Goal: Find specific page/section: Find specific page/section

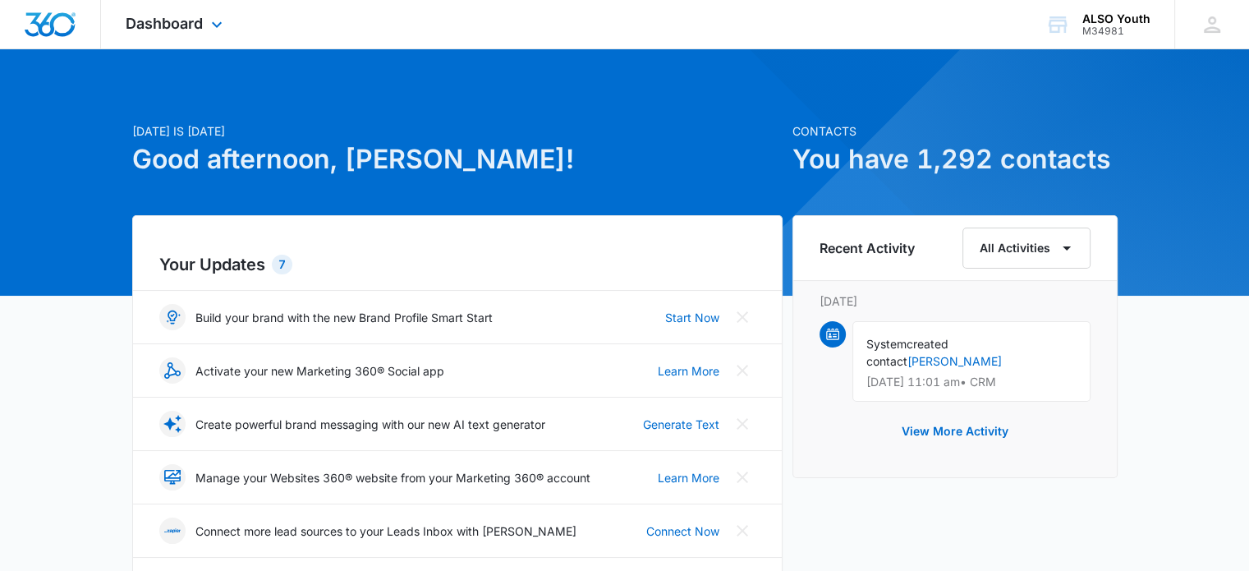
click at [191, 10] on div "Dashboard Apps Reputation Websites Forms CRM Email Social Shop Payments POS Con…" at bounding box center [176, 24] width 150 height 48
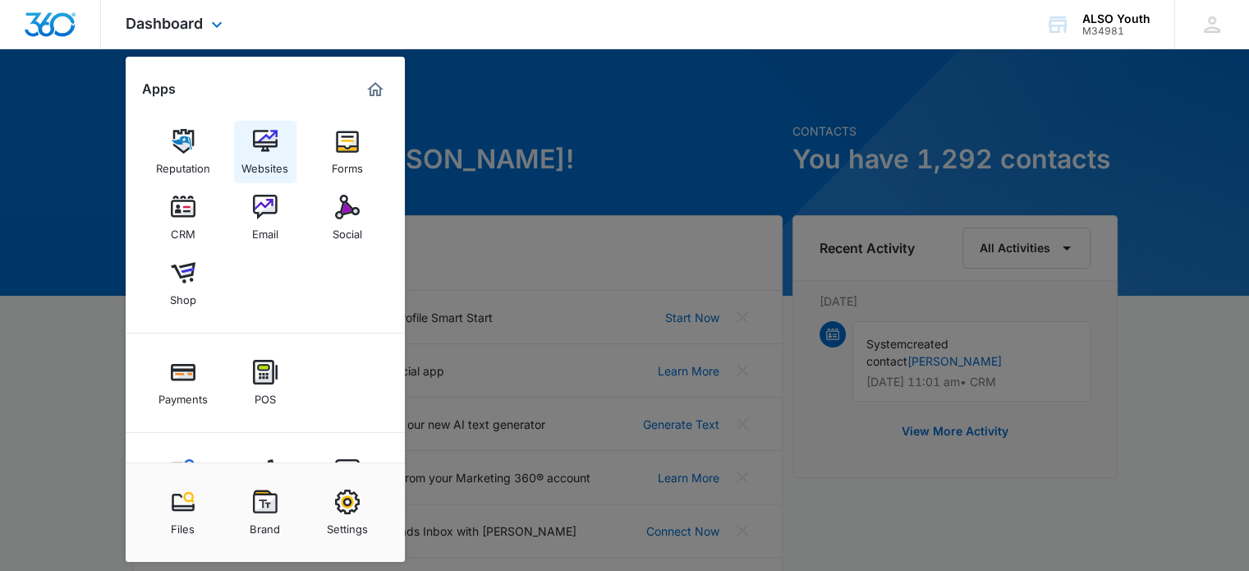
click at [244, 148] on link "Websites" at bounding box center [265, 152] width 62 height 62
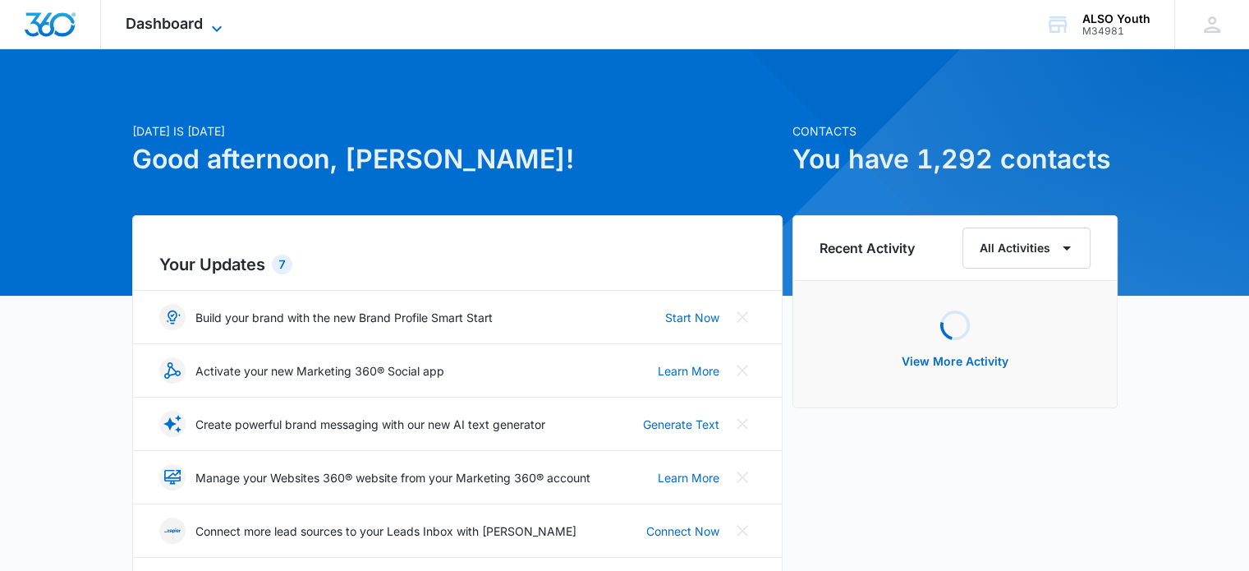
click at [215, 25] on icon at bounding box center [217, 29] width 20 height 20
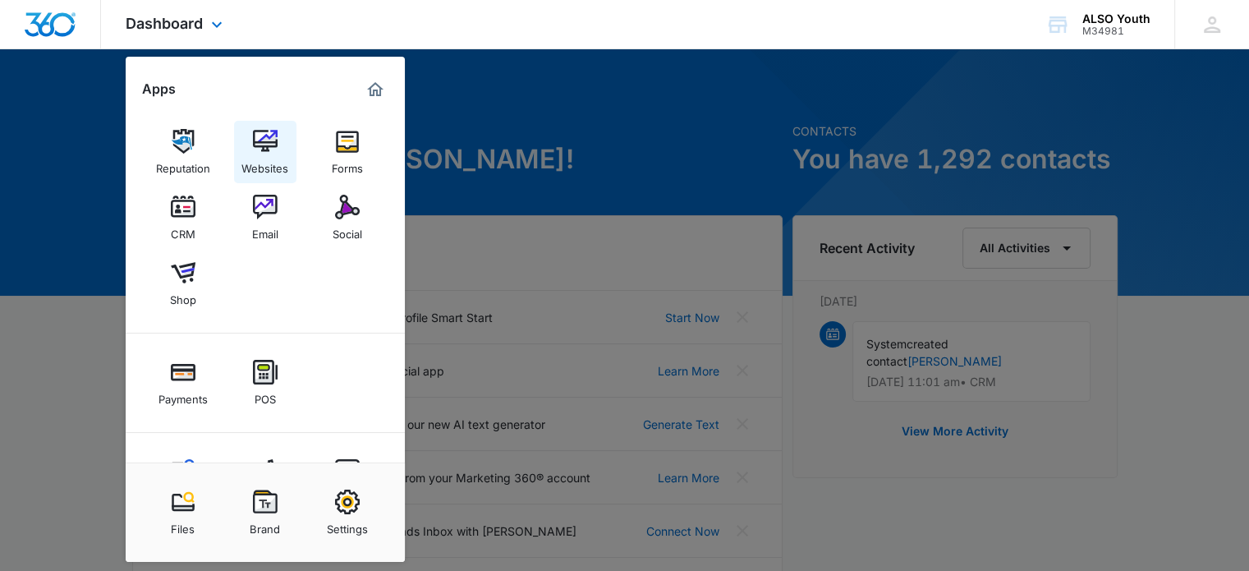
click at [279, 145] on link "Websites" at bounding box center [265, 152] width 62 height 62
